Goal: Contribute content

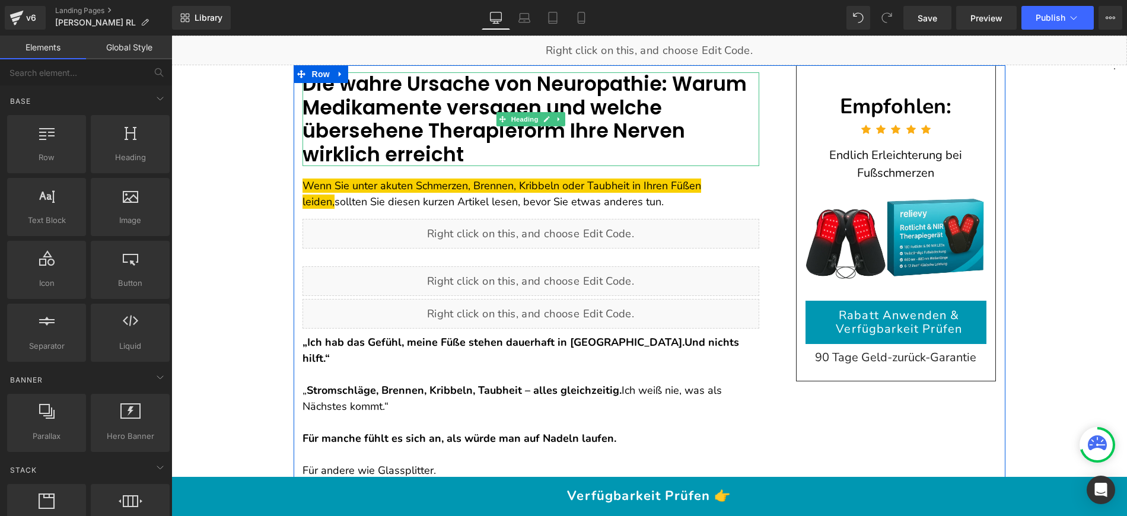
click at [692, 107] on font "Die wahre Ursache von Neuropathie: Warum Medikamente versagen und welche überse…" at bounding box center [525, 119] width 444 height 98
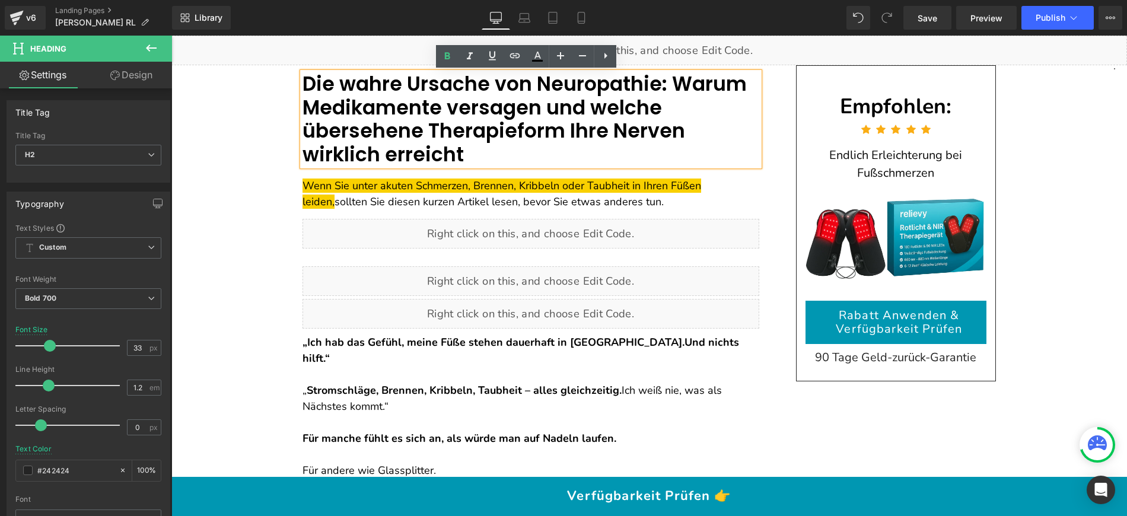
click at [350, 74] on font "Die wahre Ursache von Neuropathie: Warum Medikamente versagen und welche überse…" at bounding box center [525, 119] width 444 height 98
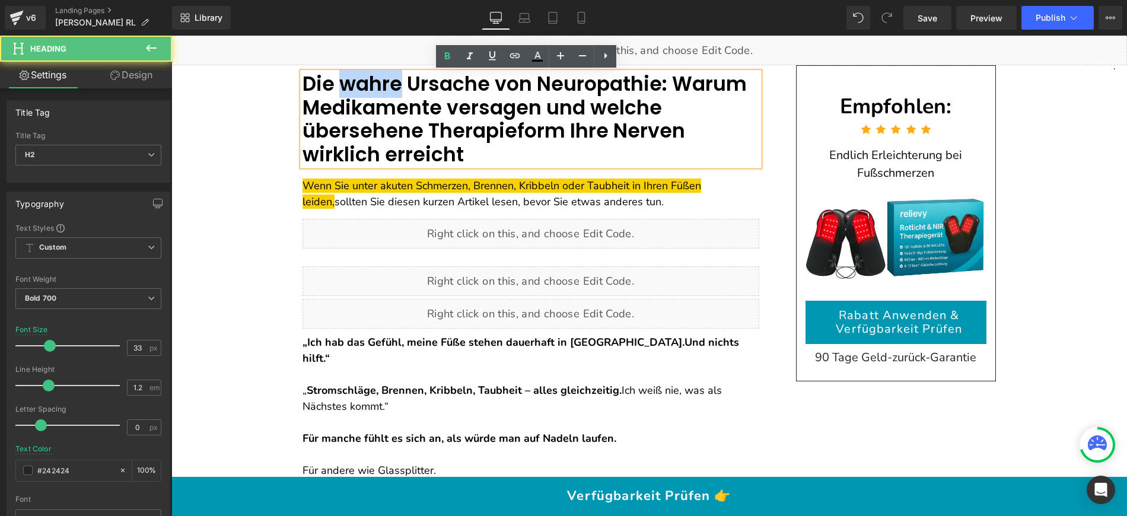
click at [350, 74] on font "Die wahre Ursache von Neuropathie: Warum Medikamente versagen und welche überse…" at bounding box center [525, 119] width 444 height 98
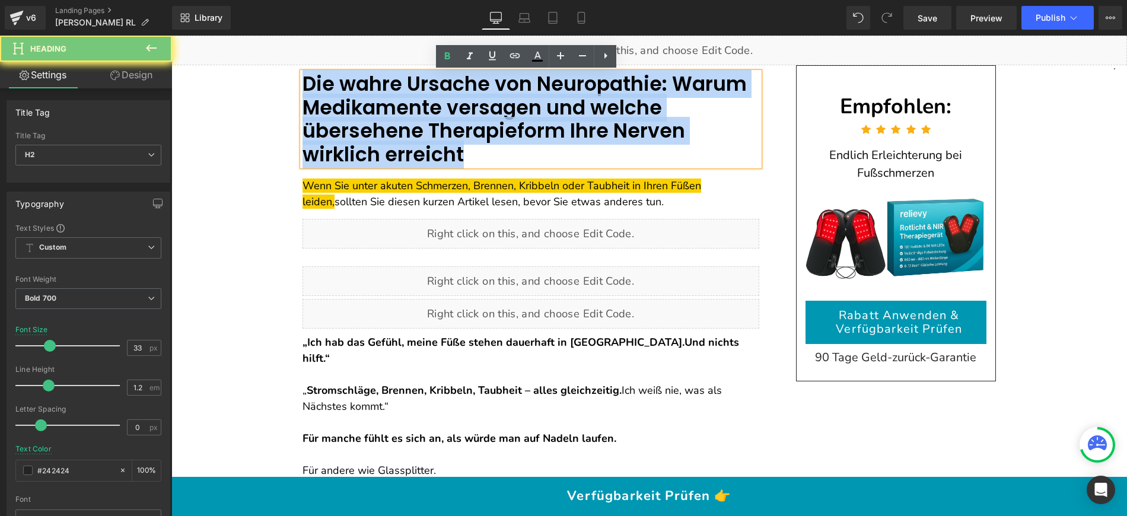
click at [350, 74] on font "Die wahre Ursache von Neuropathie: Warum Medikamente versagen und welche überse…" at bounding box center [525, 119] width 444 height 98
paste div
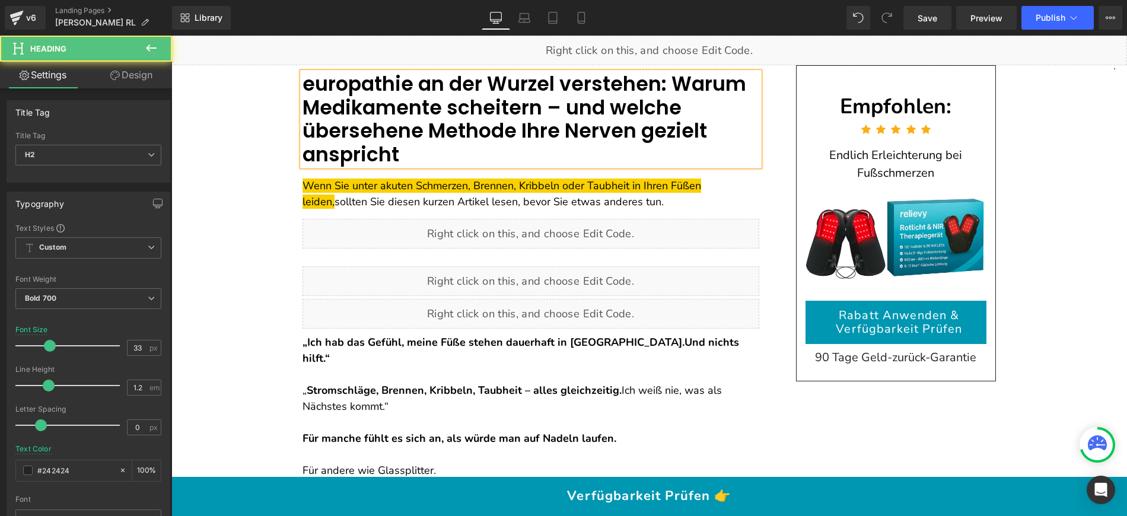
click at [304, 79] on font "europathie an der Wurzel verstehen: Warum Medikamente scheitern – und welche üb…" at bounding box center [525, 119] width 444 height 98
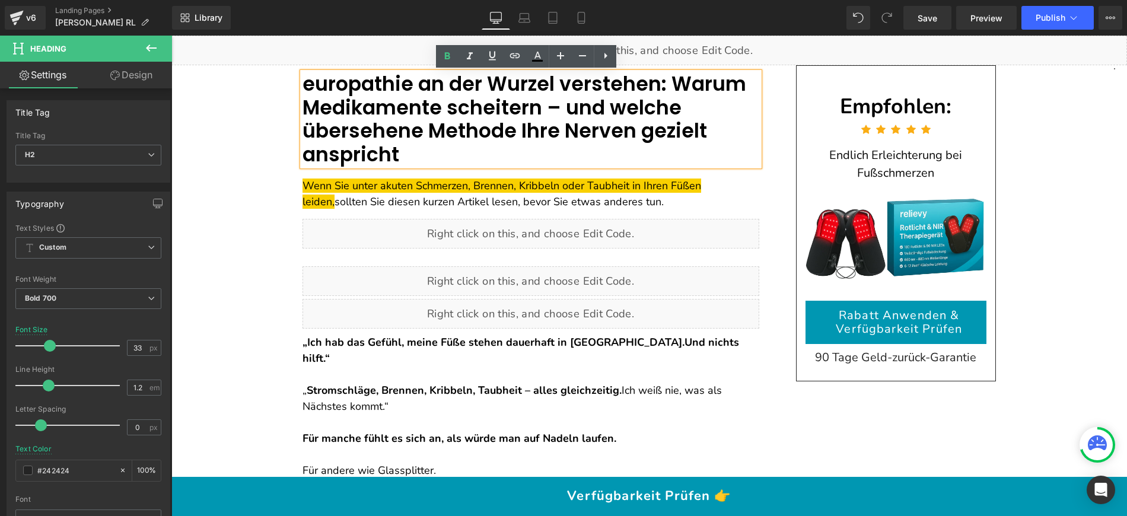
click at [303, 80] on font "europathie an der Wurzel verstehen: Warum Medikamente scheitern – und welche üb…" at bounding box center [525, 119] width 444 height 98
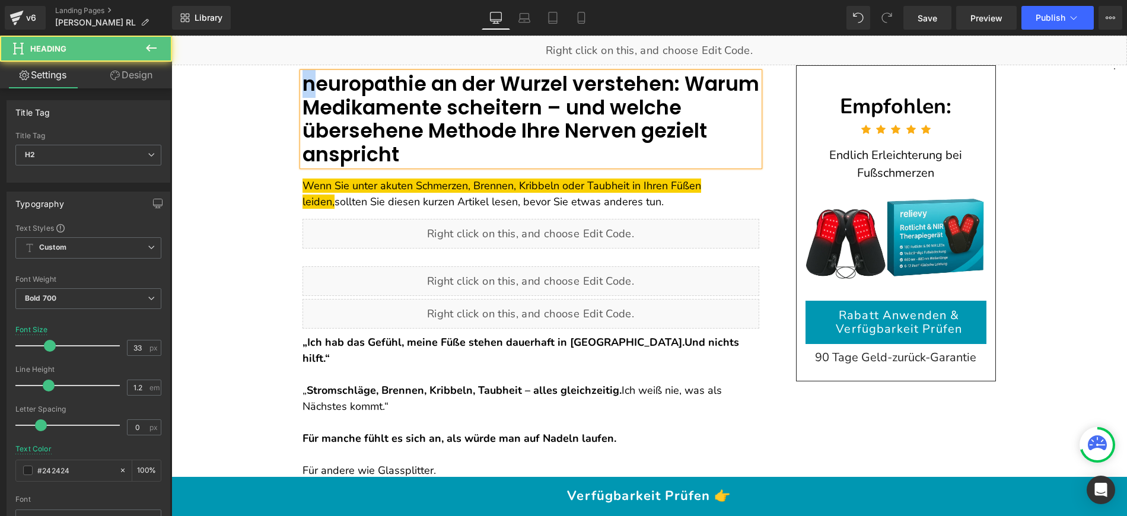
click at [303, 81] on font "neuropathie an der Wurzel verstehen: Warum Medikamente scheitern – und welche ü…" at bounding box center [531, 119] width 457 height 98
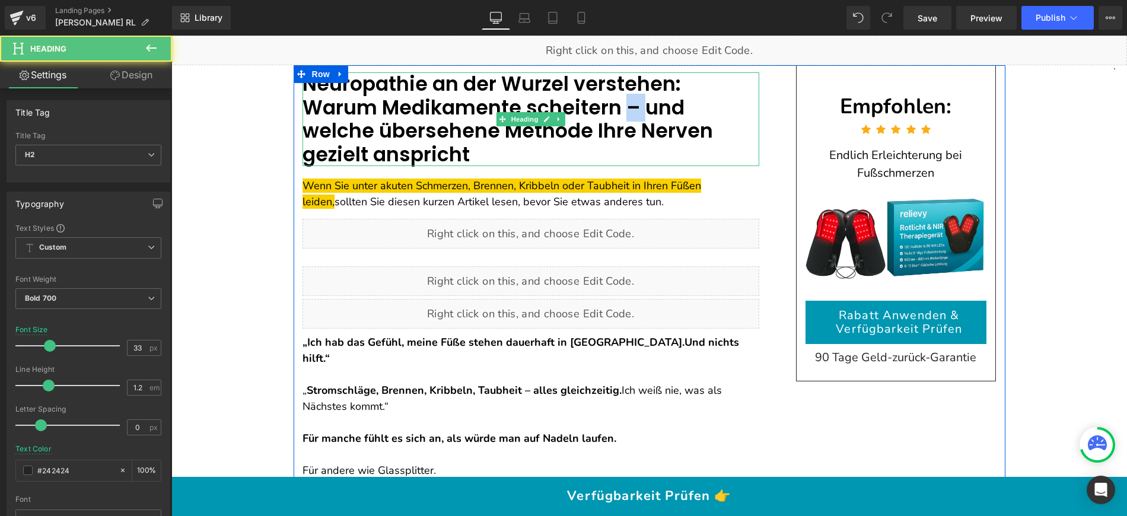
drag, startPoint x: 532, startPoint y: 104, endPoint x: 523, endPoint y: 103, distance: 8.4
click at [522, 103] on font "Neuropathie an der Wurzel verstehen: Warum Medikamente scheitern – und welche ü…" at bounding box center [508, 119] width 410 height 98
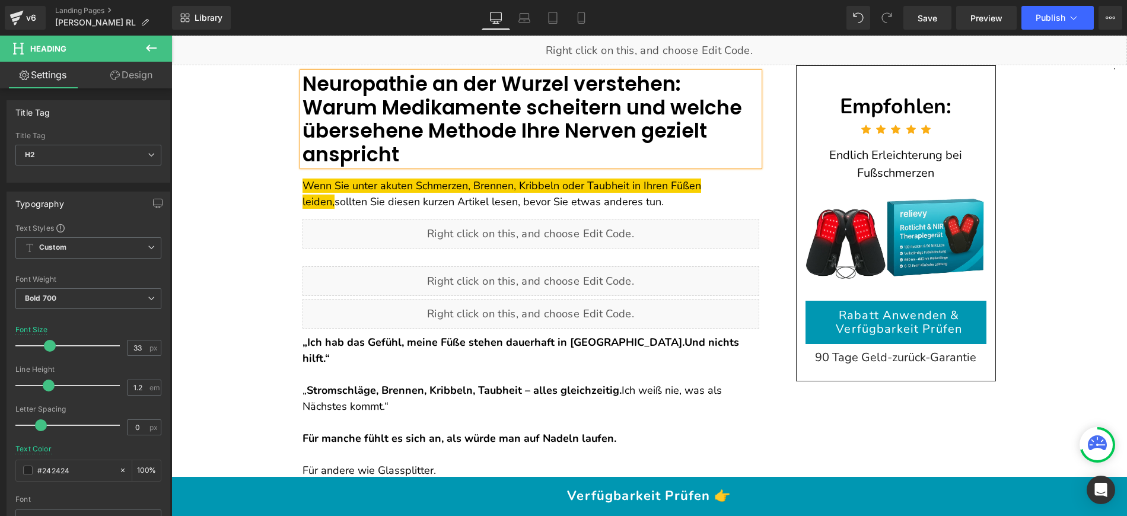
click at [355, 89] on font "Neuropathie an der Wurzel verstehen: Warum Medikamente scheitern und welche übe…" at bounding box center [523, 119] width 440 height 98
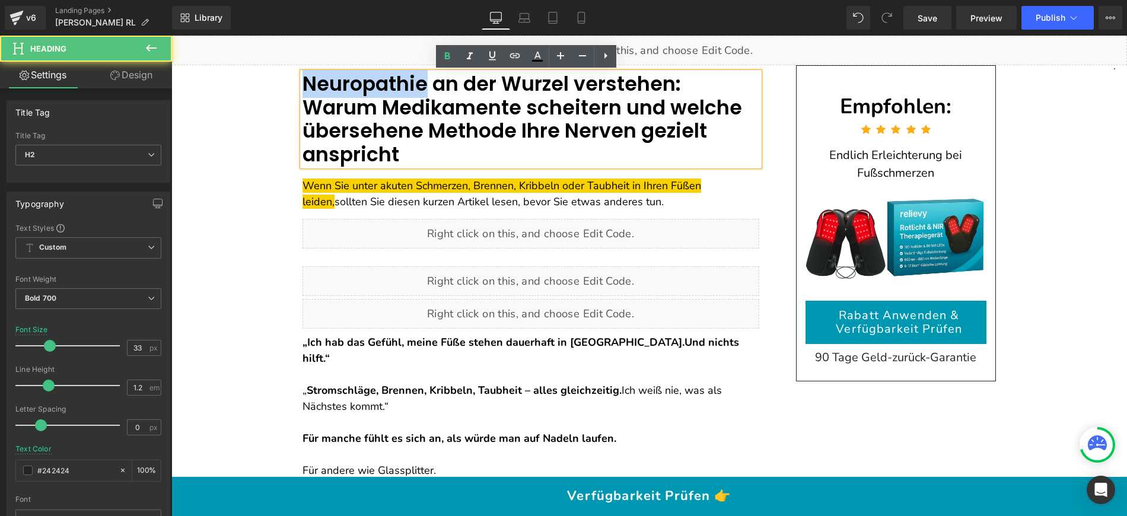
click at [355, 89] on font "Neuropathie an der Wurzel verstehen: Warum Medikamente scheitern und welche übe…" at bounding box center [523, 119] width 440 height 98
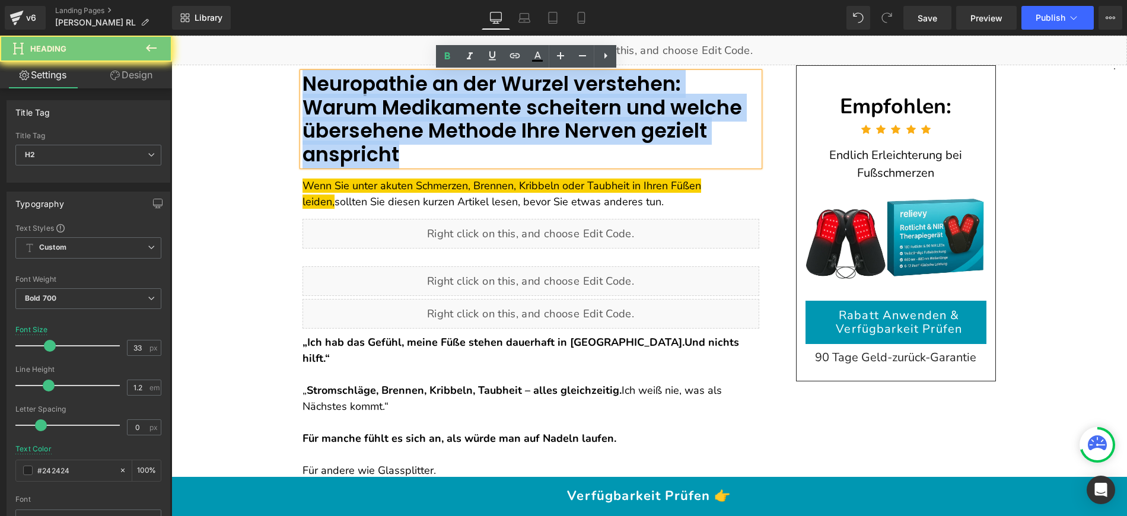
click at [355, 89] on font "Neuropathie an der Wurzel verstehen: Warum Medikamente scheitern und welche übe…" at bounding box center [523, 119] width 440 height 98
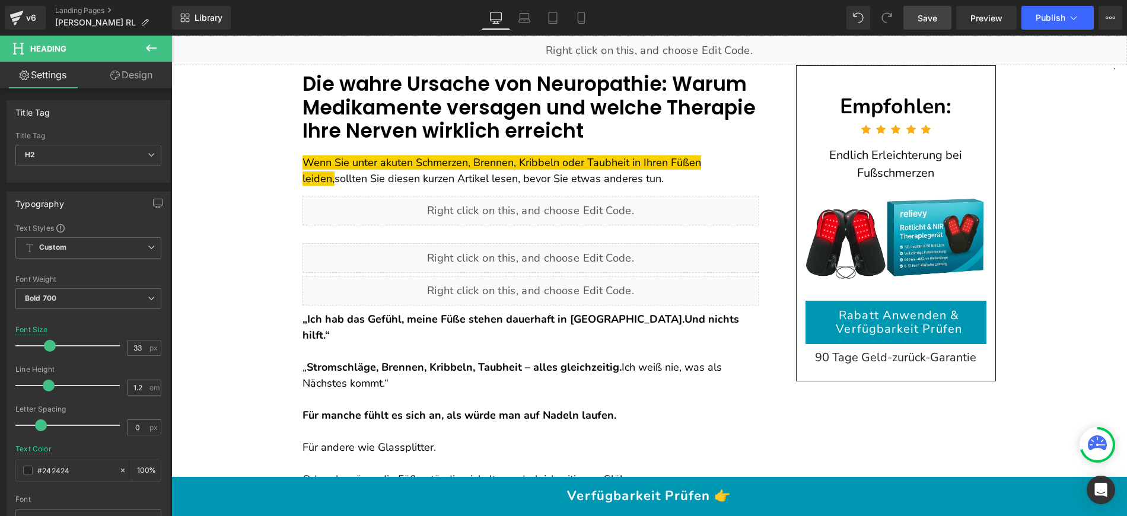
click at [933, 15] on span "Save" at bounding box center [928, 18] width 20 height 12
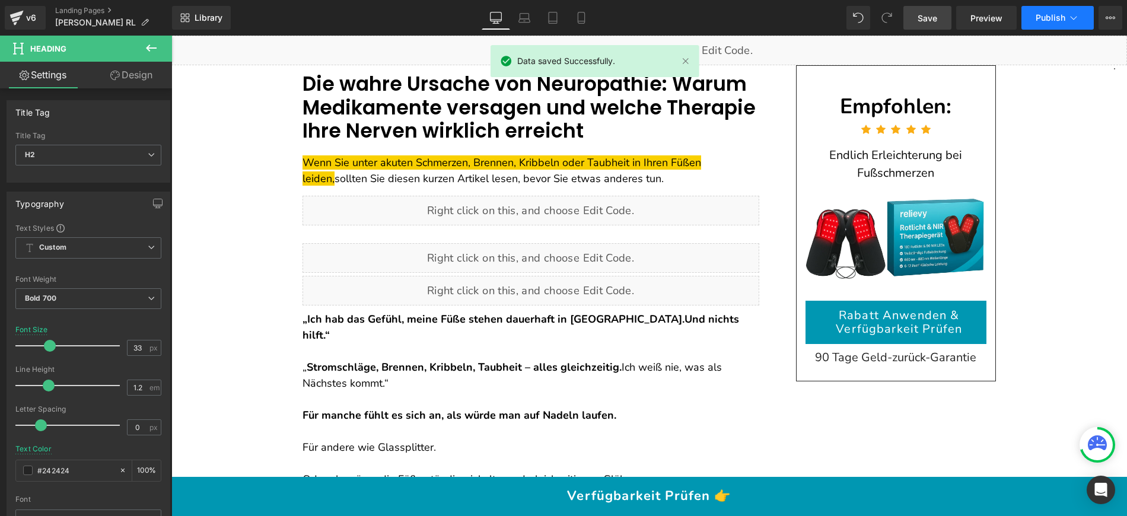
click at [1052, 12] on button "Publish" at bounding box center [1057, 18] width 72 height 24
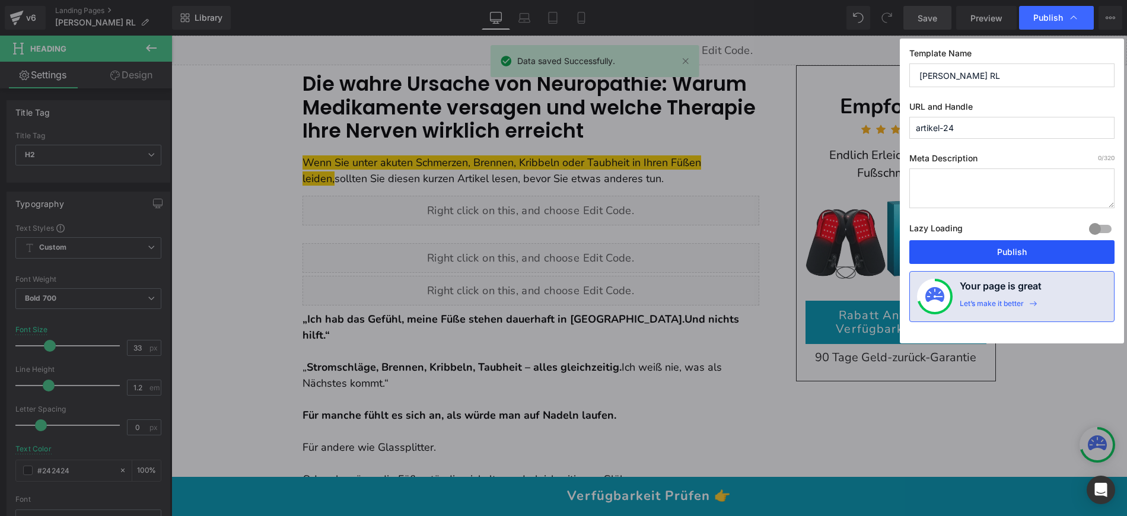
click at [998, 254] on button "Publish" at bounding box center [1011, 252] width 205 height 24
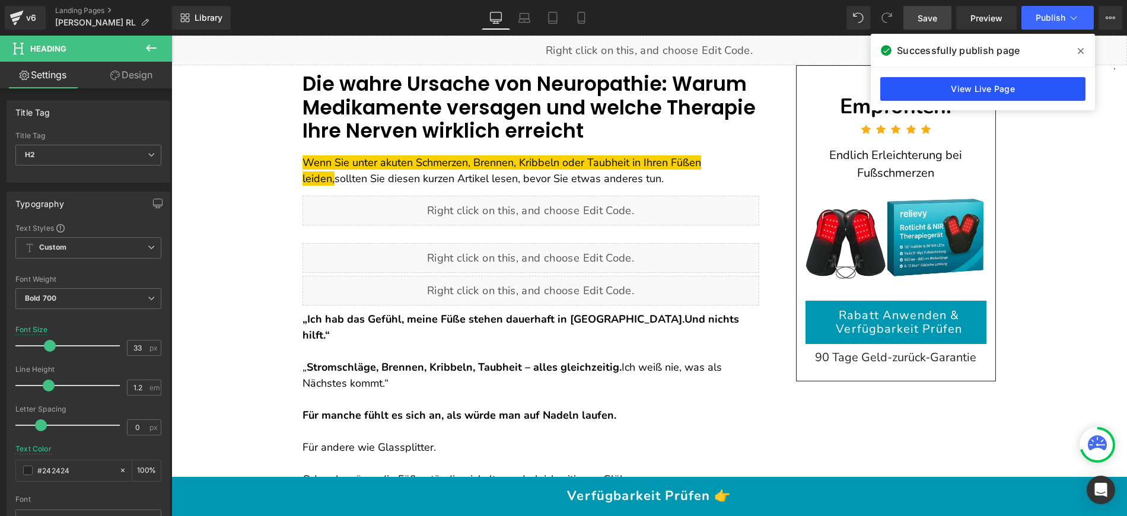
click at [924, 83] on link "View Live Page" at bounding box center [982, 89] width 205 height 24
